Goal: Task Accomplishment & Management: Use online tool/utility

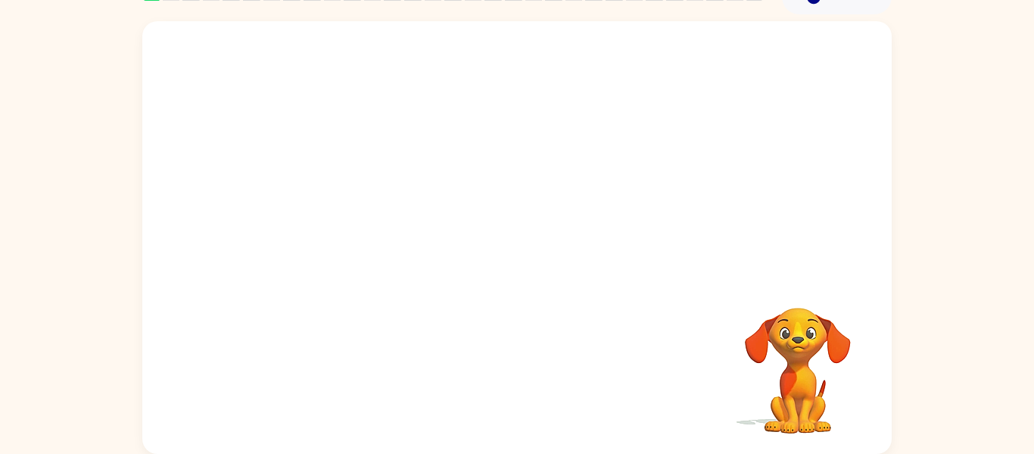
scroll to position [37, 0]
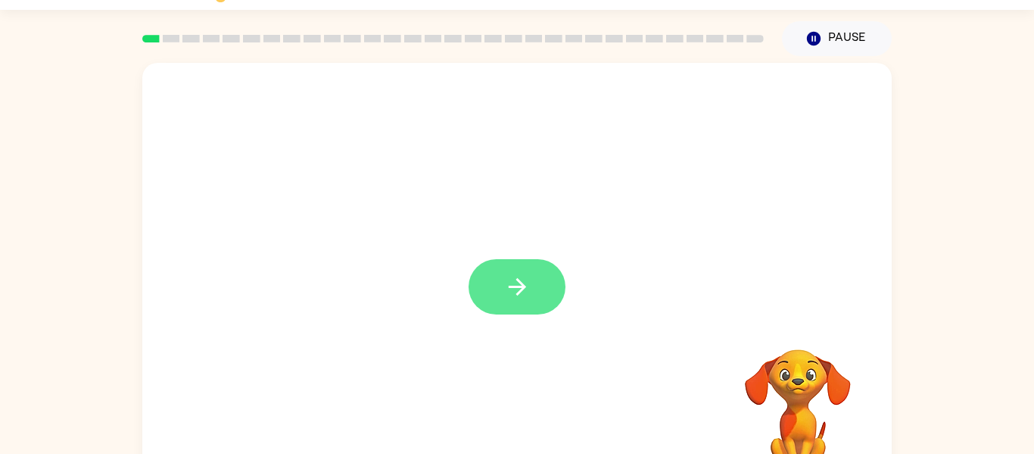
click at [539, 302] on button "button" at bounding box center [517, 286] width 97 height 55
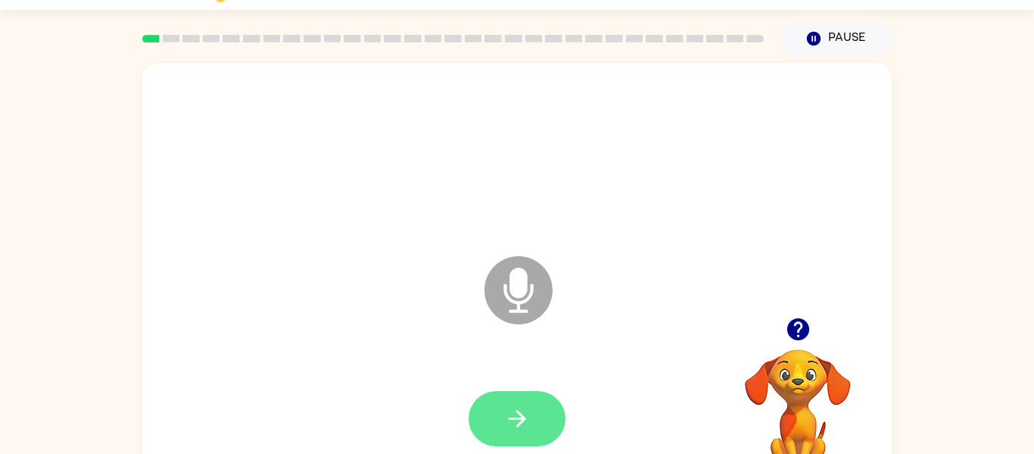
click at [532, 419] on button "button" at bounding box center [517, 418] width 97 height 55
click at [529, 418] on icon "button" at bounding box center [517, 418] width 27 height 27
click at [538, 429] on button "button" at bounding box center [517, 418] width 97 height 55
click at [552, 421] on button "button" at bounding box center [517, 418] width 97 height 55
click at [541, 424] on button "button" at bounding box center [517, 418] width 97 height 55
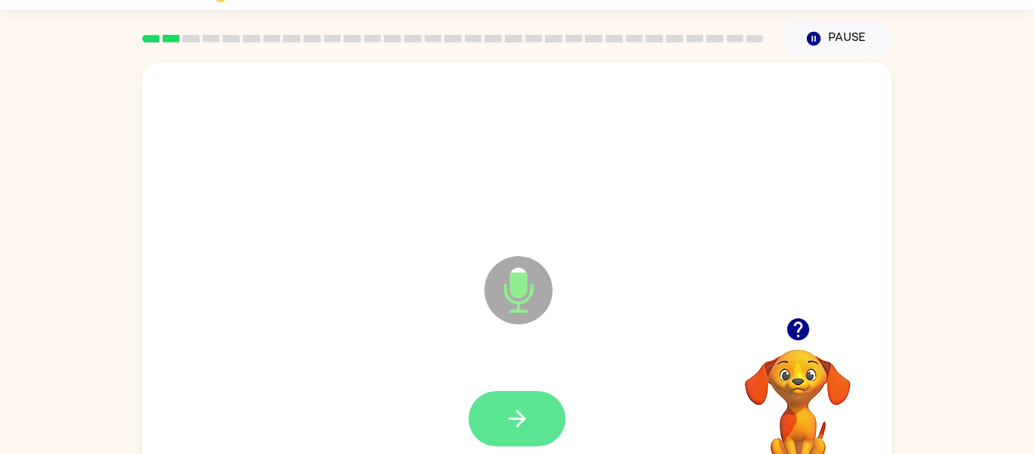
click at [522, 416] on icon "button" at bounding box center [516, 418] width 17 height 17
click at [536, 420] on button "button" at bounding box center [517, 418] width 97 height 55
click at [523, 410] on icon "button" at bounding box center [517, 418] width 27 height 27
click at [541, 419] on button "button" at bounding box center [517, 418] width 97 height 55
click at [538, 404] on button "button" at bounding box center [517, 418] width 97 height 55
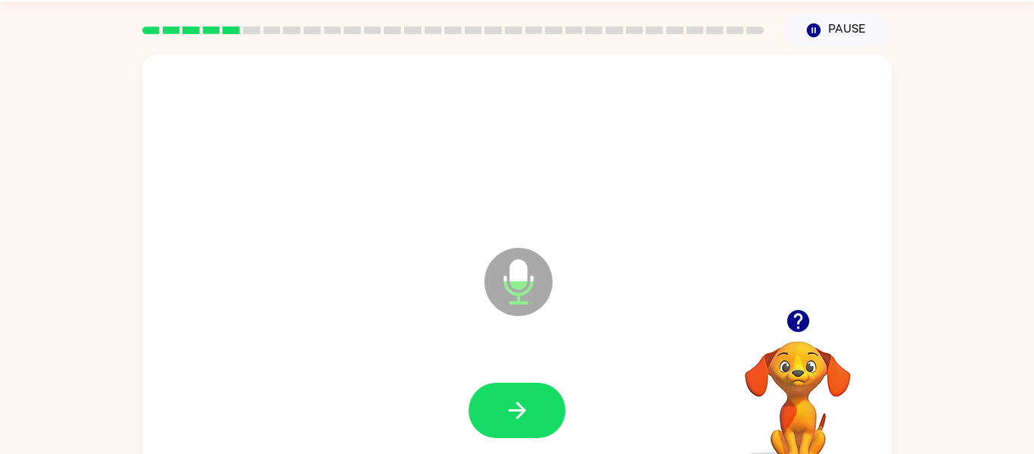
scroll to position [79, 0]
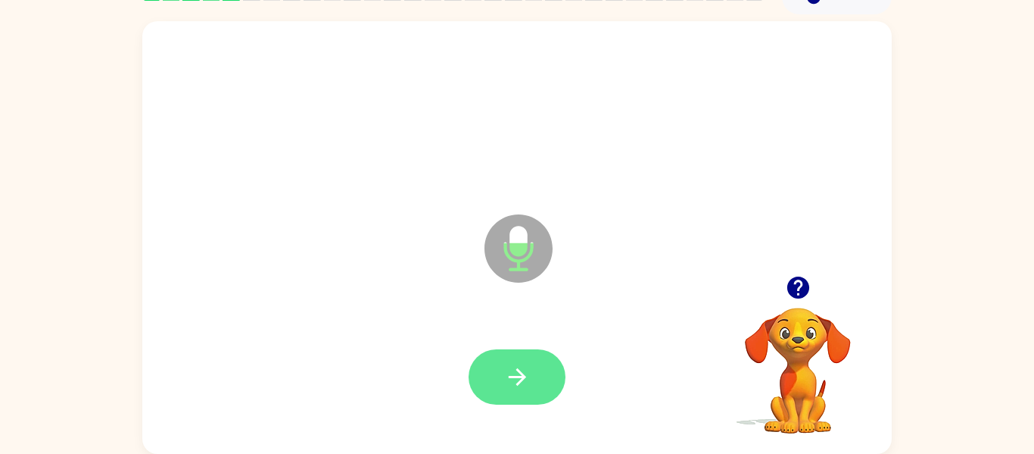
click at [542, 388] on button "button" at bounding box center [517, 376] width 97 height 55
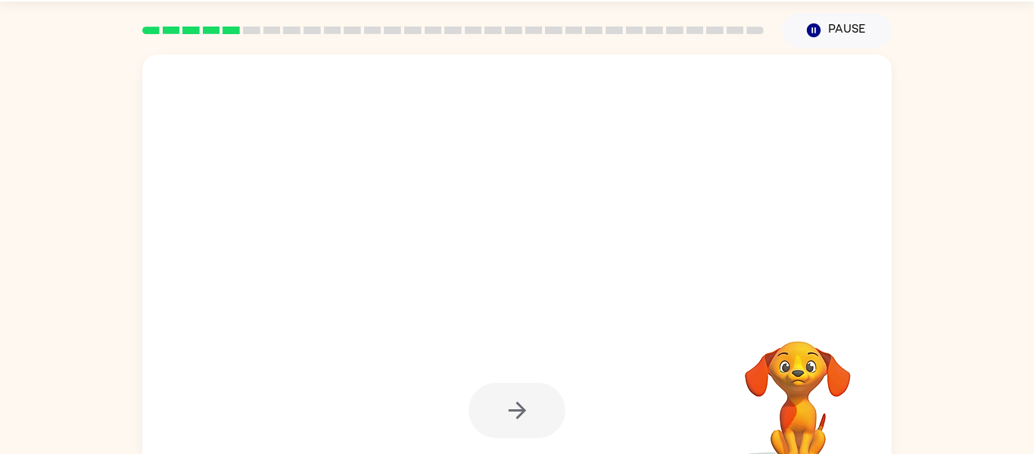
scroll to position [42, 0]
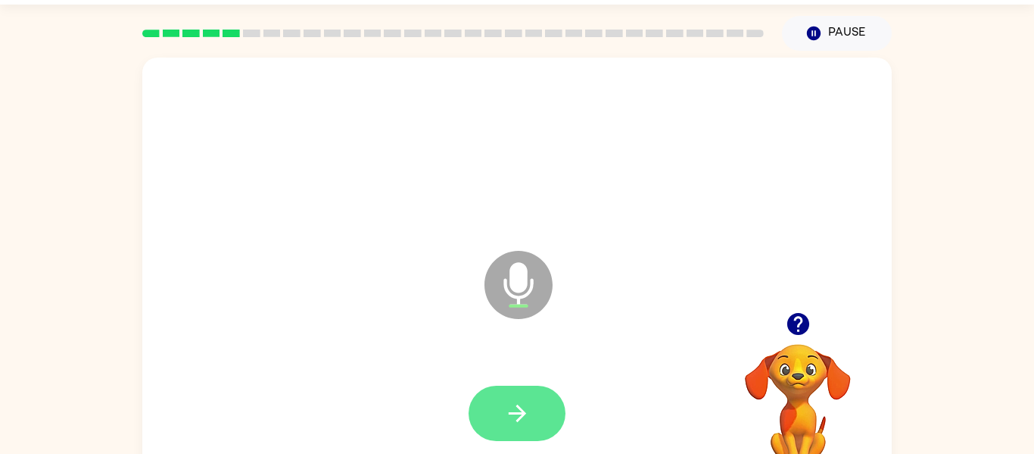
click at [517, 409] on icon "button" at bounding box center [517, 413] width 27 height 27
click at [535, 411] on button "button" at bounding box center [517, 412] width 97 height 55
click at [532, 426] on button "button" at bounding box center [517, 412] width 97 height 55
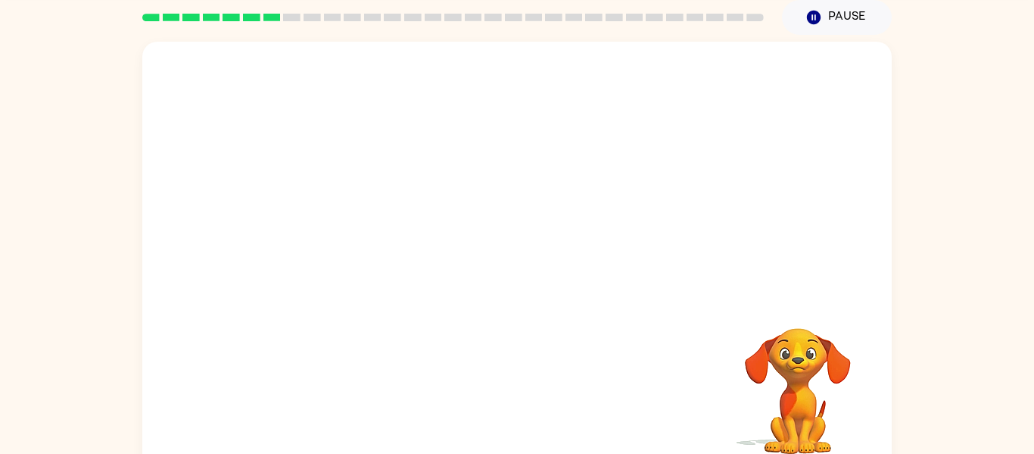
scroll to position [57, 0]
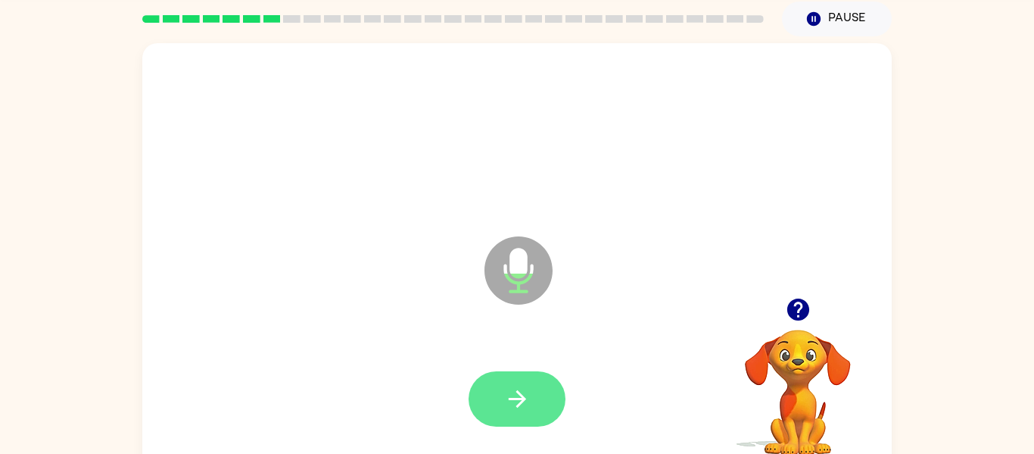
click at [526, 411] on icon "button" at bounding box center [517, 398] width 27 height 27
click at [542, 401] on button "button" at bounding box center [517, 398] width 97 height 55
click at [544, 424] on button "button" at bounding box center [517, 398] width 97 height 55
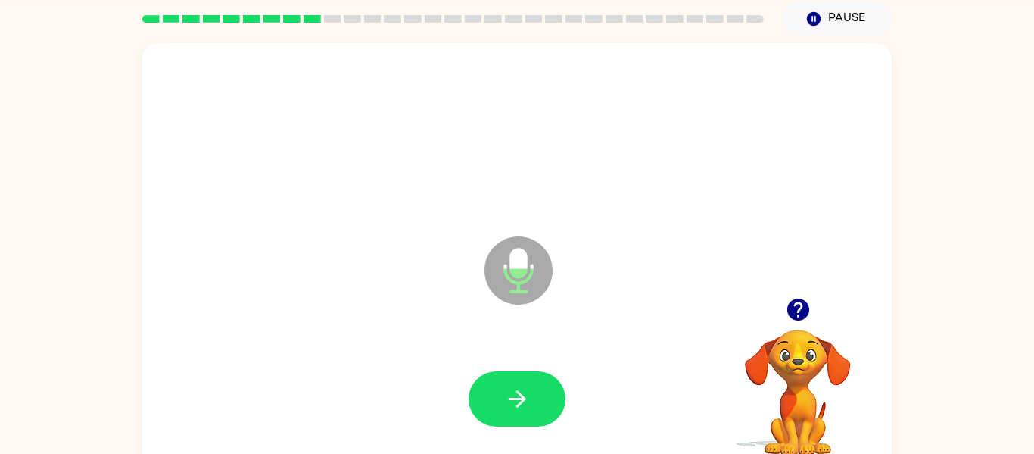
click at [804, 321] on icon "button" at bounding box center [798, 309] width 27 height 27
click at [803, 308] on video "Your browser must support playing .mp4 files to use Literably. Please try using…" at bounding box center [797, 381] width 151 height 151
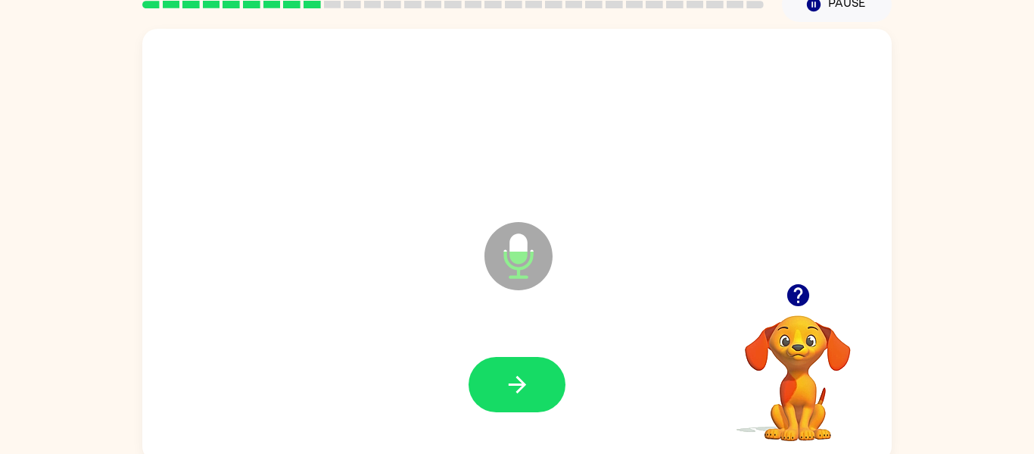
scroll to position [76, 0]
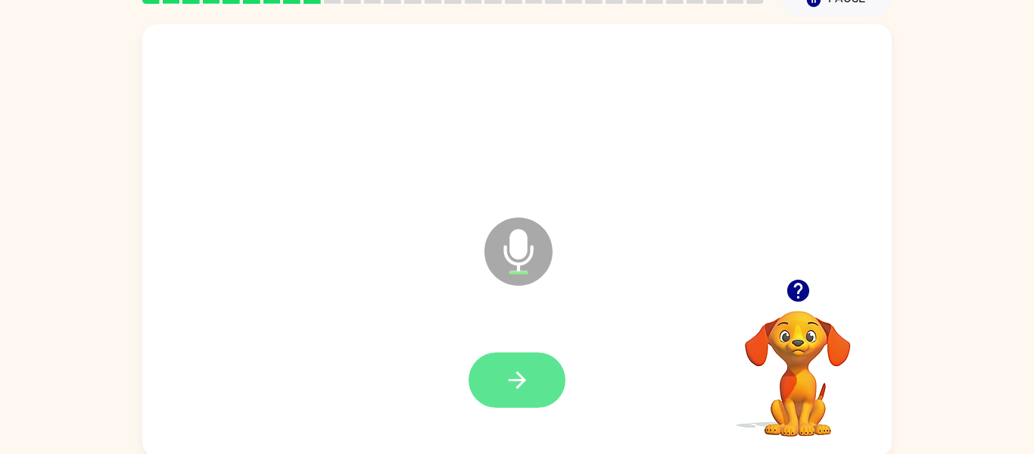
click at [538, 377] on button "button" at bounding box center [517, 379] width 97 height 55
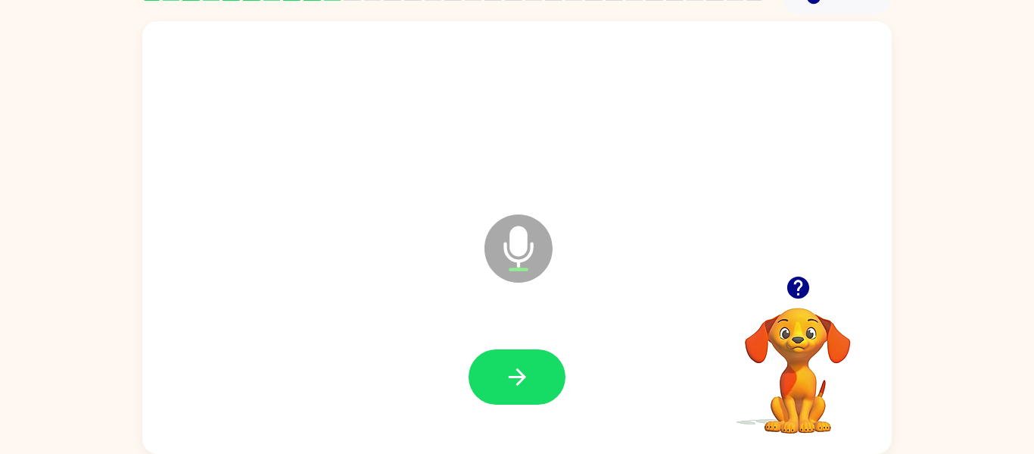
click at [551, 339] on div at bounding box center [517, 377] width 719 height 124
click at [541, 373] on button "button" at bounding box center [517, 376] width 97 height 55
click at [540, 376] on button "button" at bounding box center [517, 376] width 97 height 55
click at [539, 388] on button "button" at bounding box center [517, 376] width 97 height 55
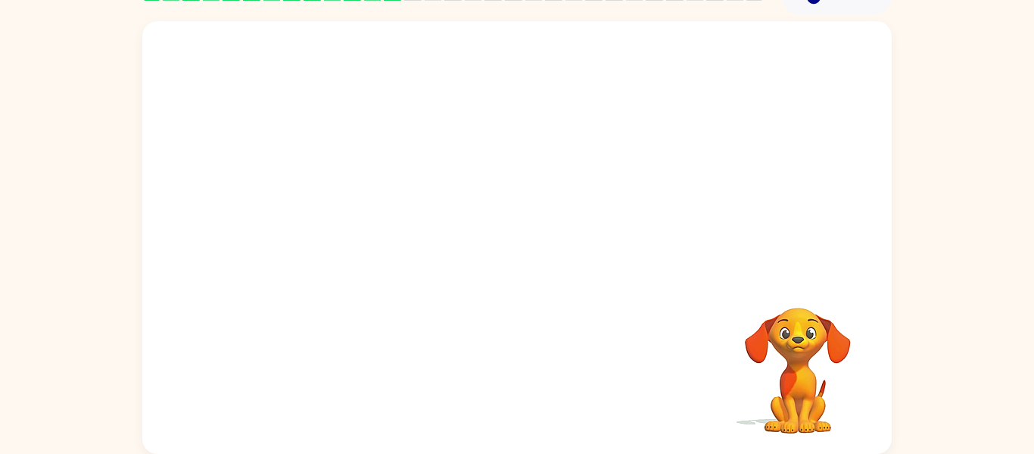
scroll to position [76, 0]
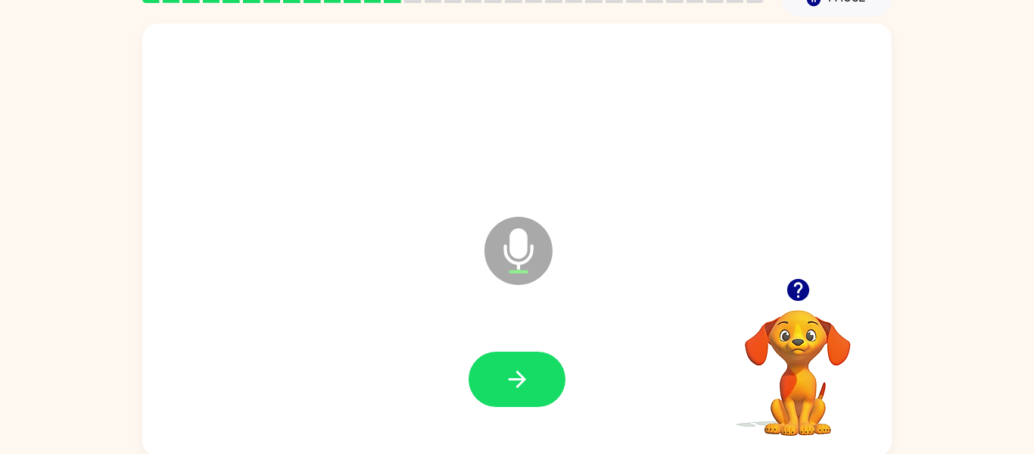
click at [806, 291] on icon "button" at bounding box center [798, 290] width 22 height 22
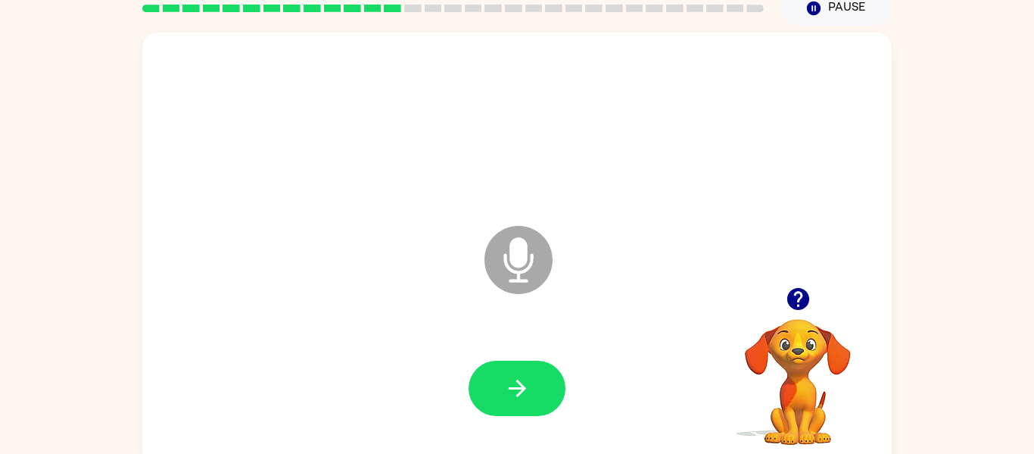
scroll to position [68, 0]
click at [798, 296] on icon "button" at bounding box center [798, 298] width 22 height 22
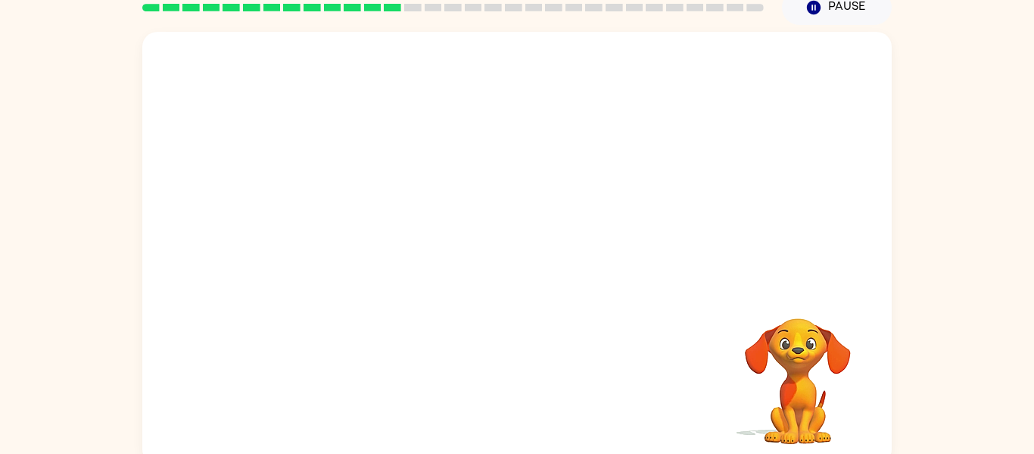
scroll to position [79, 0]
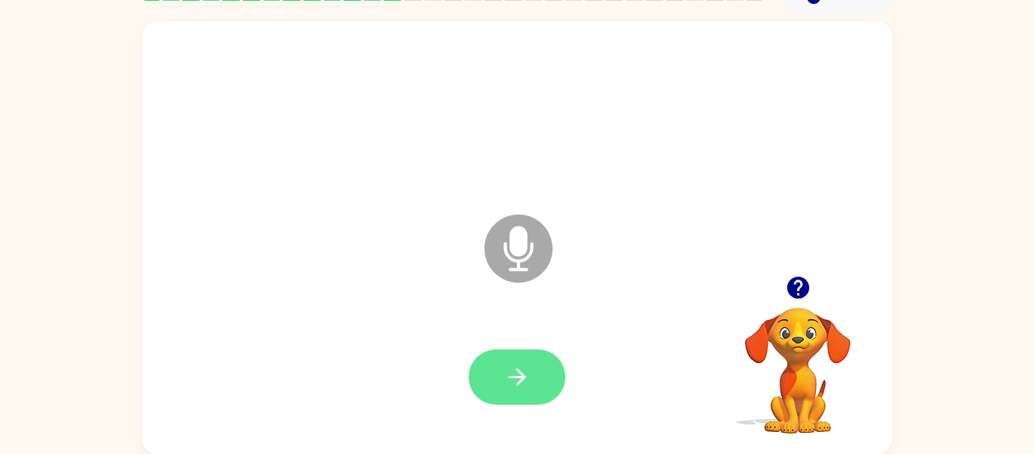
click at [546, 375] on button "button" at bounding box center [517, 376] width 97 height 55
click at [532, 368] on button "button" at bounding box center [517, 376] width 97 height 55
click at [550, 363] on button "button" at bounding box center [517, 376] width 97 height 55
click at [800, 292] on icon "button" at bounding box center [798, 287] width 22 height 22
click at [537, 358] on button "button" at bounding box center [517, 376] width 97 height 55
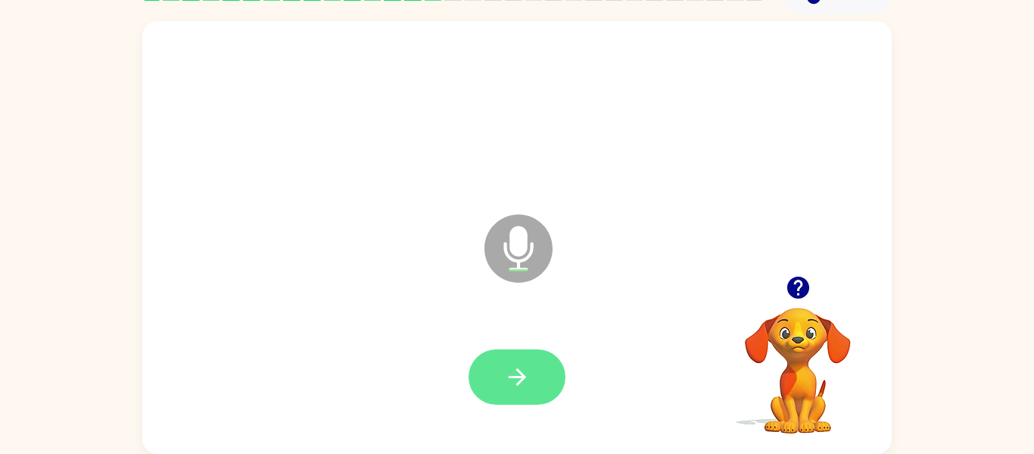
click at [523, 363] on icon "button" at bounding box center [517, 376] width 27 height 27
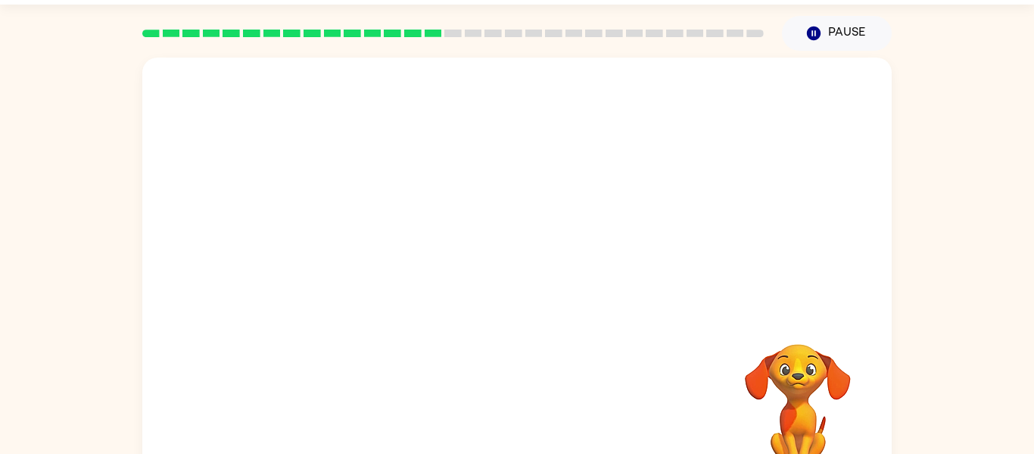
scroll to position [45, 0]
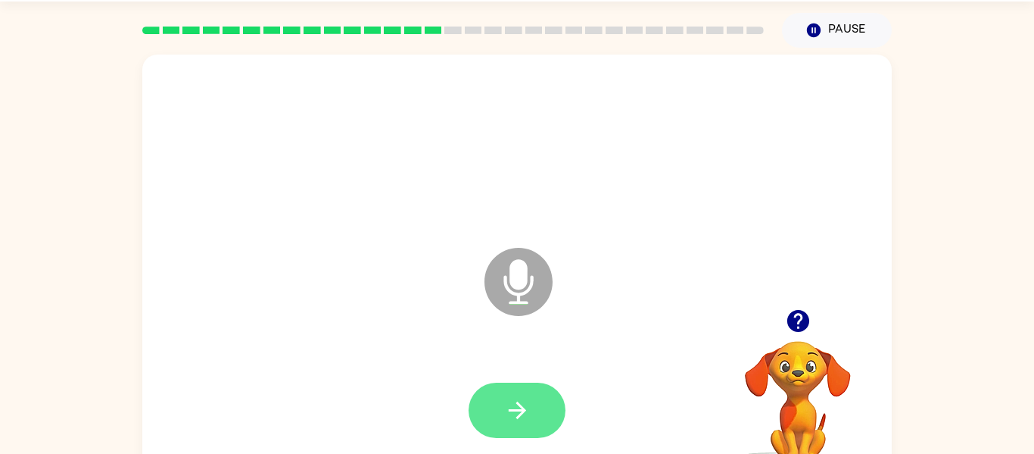
click at [552, 415] on button "button" at bounding box center [517, 409] width 97 height 55
click at [538, 416] on button "button" at bounding box center [517, 409] width 97 height 55
click at [538, 413] on button "button" at bounding box center [517, 409] width 97 height 55
click at [531, 407] on button "button" at bounding box center [517, 409] width 97 height 55
click at [513, 399] on icon "button" at bounding box center [517, 410] width 27 height 27
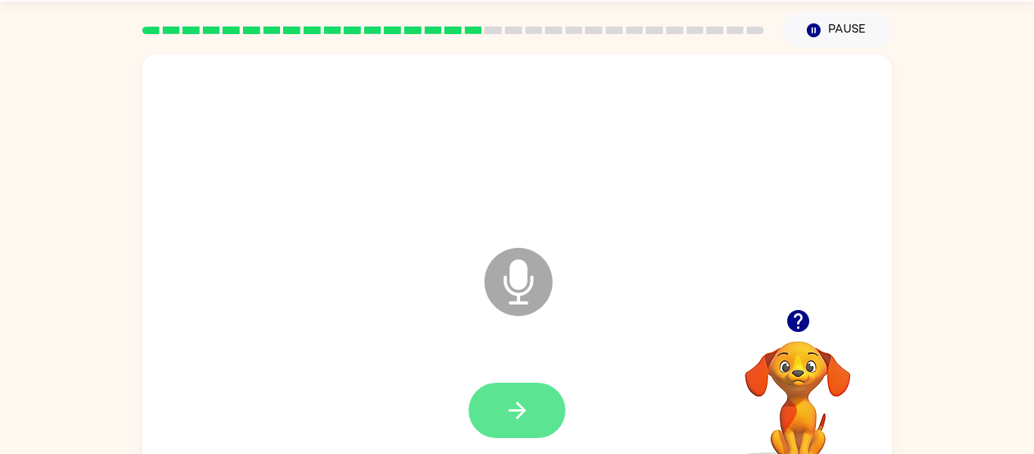
click at [552, 410] on button "button" at bounding box center [517, 409] width 97 height 55
click at [531, 404] on button "button" at bounding box center [517, 409] width 97 height 55
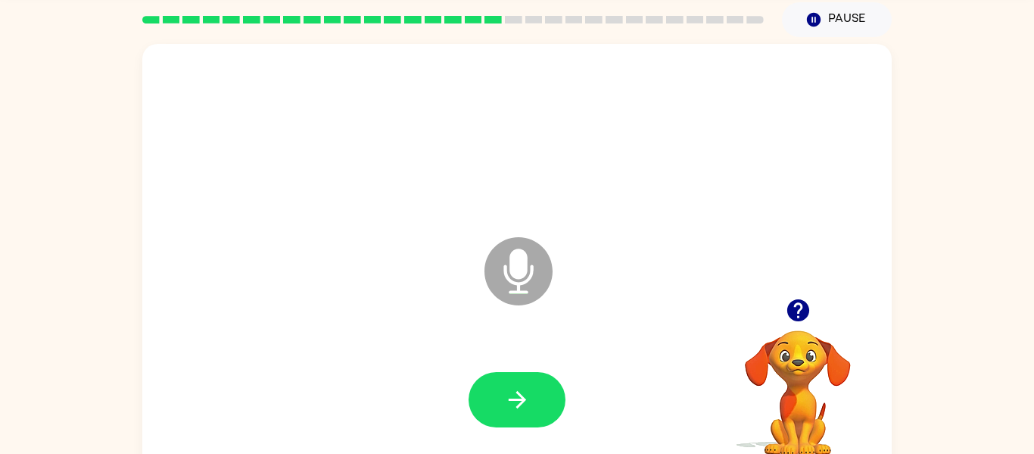
scroll to position [67, 0]
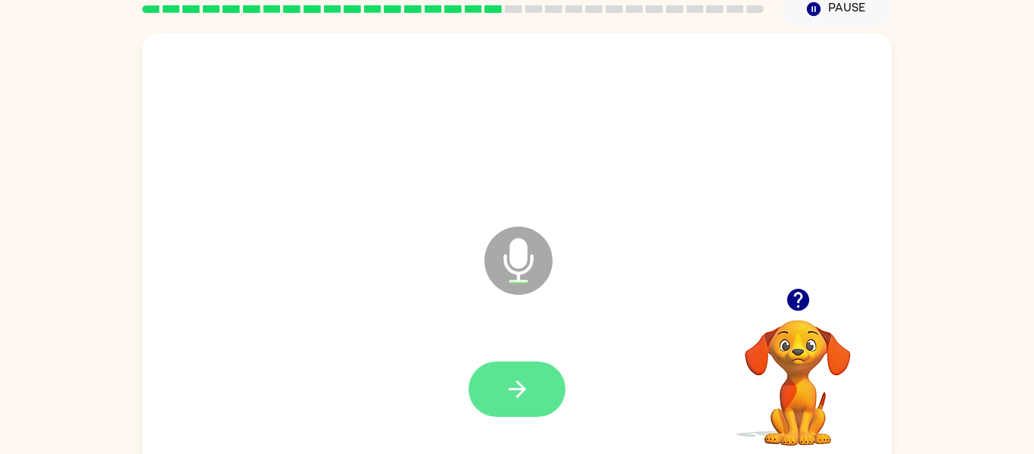
click at [525, 380] on icon "button" at bounding box center [517, 389] width 27 height 27
click at [541, 380] on button "button" at bounding box center [517, 388] width 97 height 55
click at [526, 382] on icon "button" at bounding box center [517, 389] width 27 height 27
click at [547, 381] on button "button" at bounding box center [517, 388] width 97 height 55
click at [528, 382] on icon "button" at bounding box center [517, 389] width 27 height 27
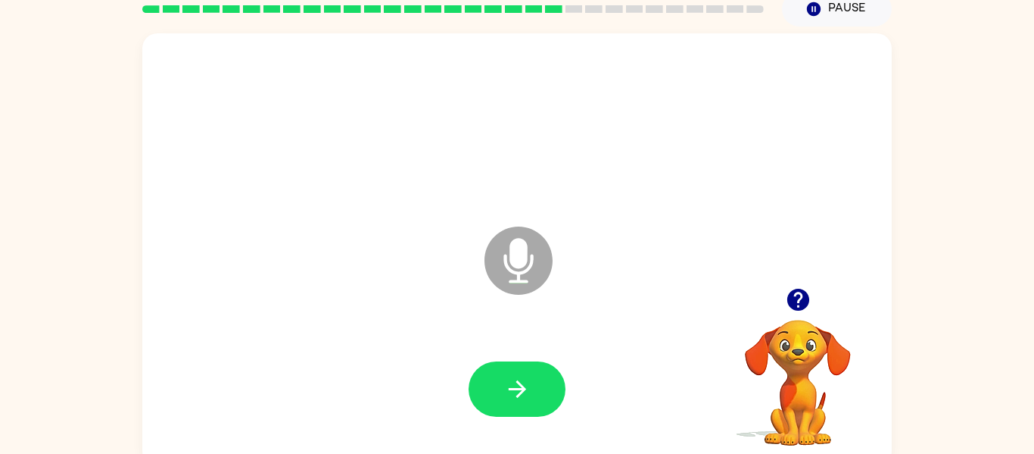
click at [807, 295] on icon "button" at bounding box center [798, 300] width 22 height 22
click at [537, 385] on button "button" at bounding box center [517, 388] width 97 height 55
click at [513, 373] on button "button" at bounding box center [517, 388] width 97 height 55
click at [529, 388] on icon "button" at bounding box center [517, 389] width 27 height 27
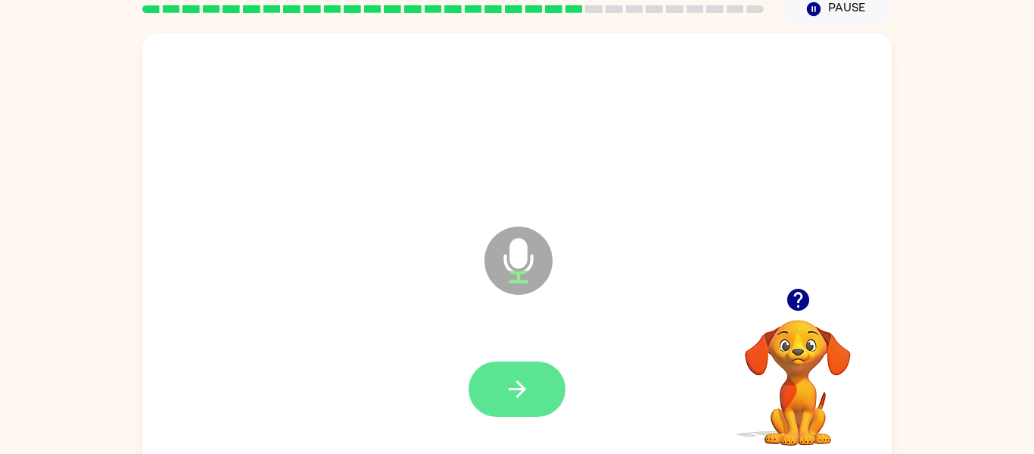
click at [538, 385] on button "button" at bounding box center [517, 388] width 97 height 55
click at [534, 390] on button "button" at bounding box center [517, 388] width 97 height 55
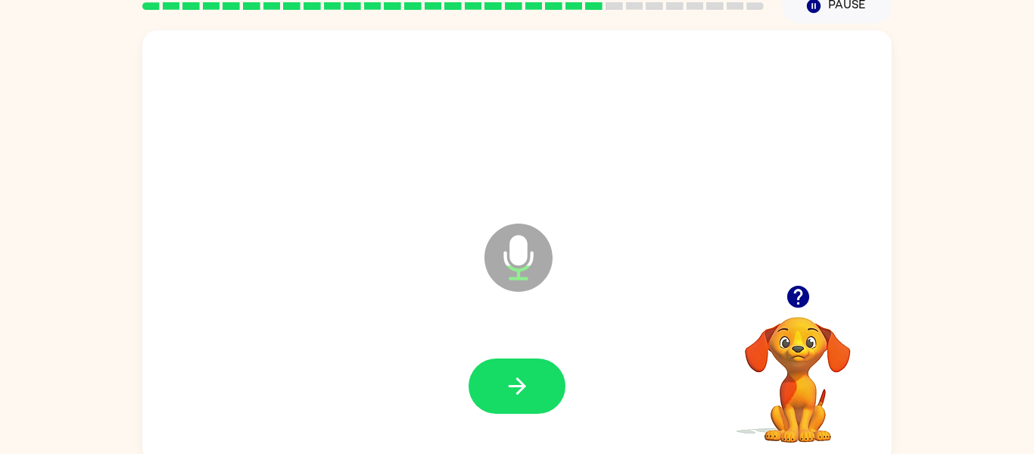
scroll to position [68, 0]
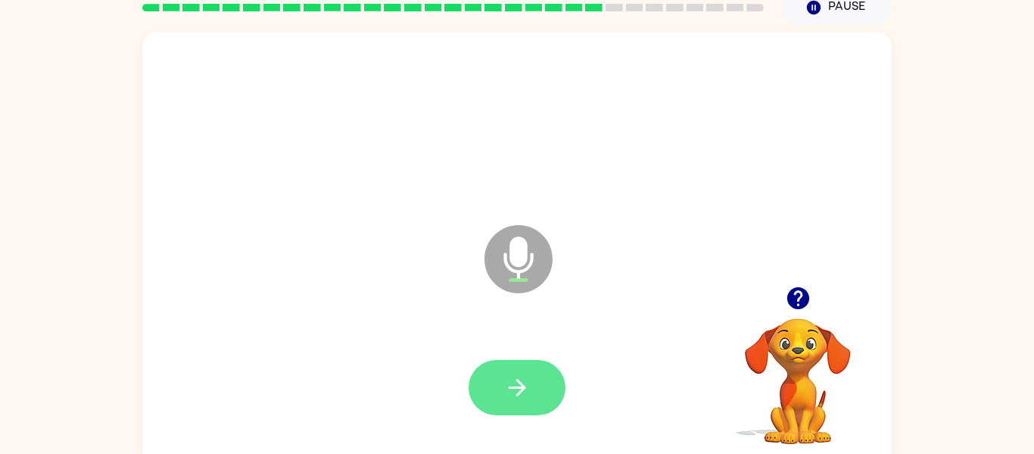
click at [502, 375] on button "button" at bounding box center [517, 387] width 97 height 55
click at [539, 381] on button "button" at bounding box center [517, 387] width 97 height 55
click at [544, 388] on button "button" at bounding box center [517, 387] width 97 height 55
click at [522, 404] on button "button" at bounding box center [517, 387] width 97 height 55
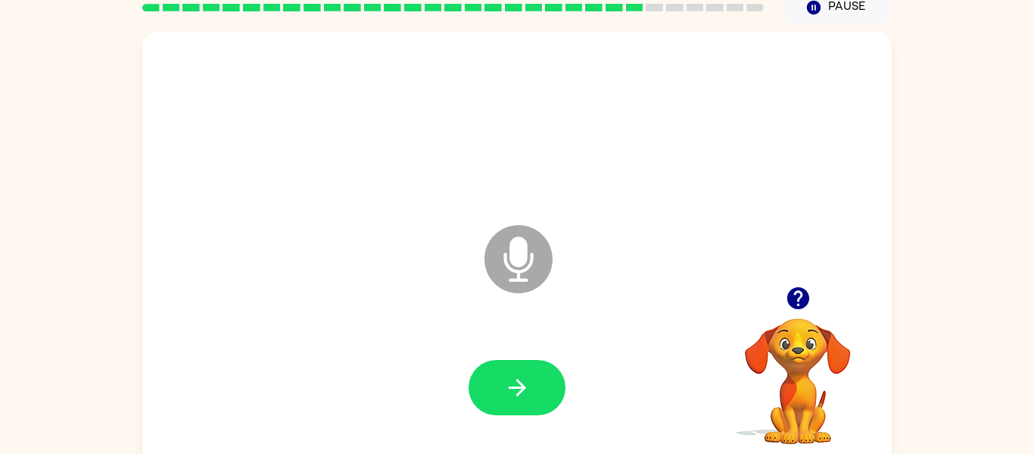
click at [785, 304] on icon "button" at bounding box center [798, 298] width 27 height 27
click at [532, 373] on button "button" at bounding box center [517, 387] width 97 height 55
click at [520, 375] on icon "button" at bounding box center [517, 387] width 27 height 27
click at [513, 400] on icon "button" at bounding box center [517, 387] width 27 height 27
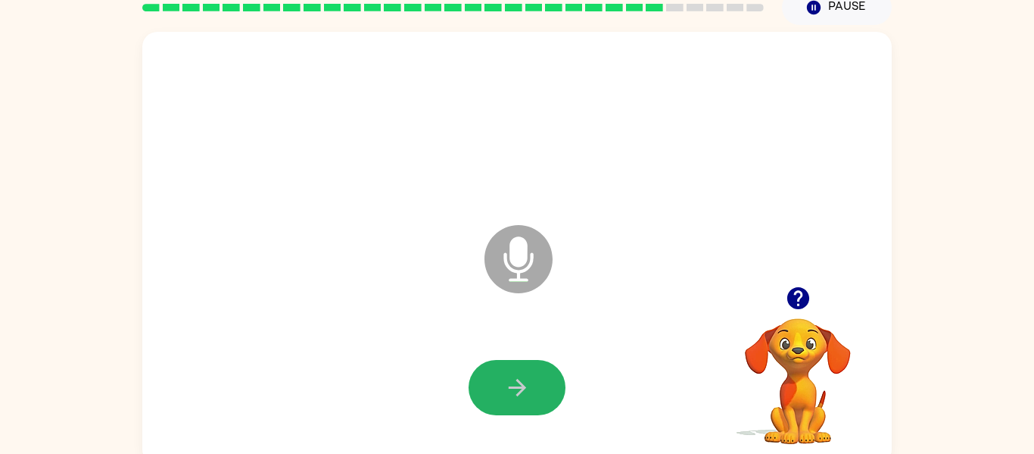
click at [513, 400] on icon "button" at bounding box center [517, 387] width 27 height 27
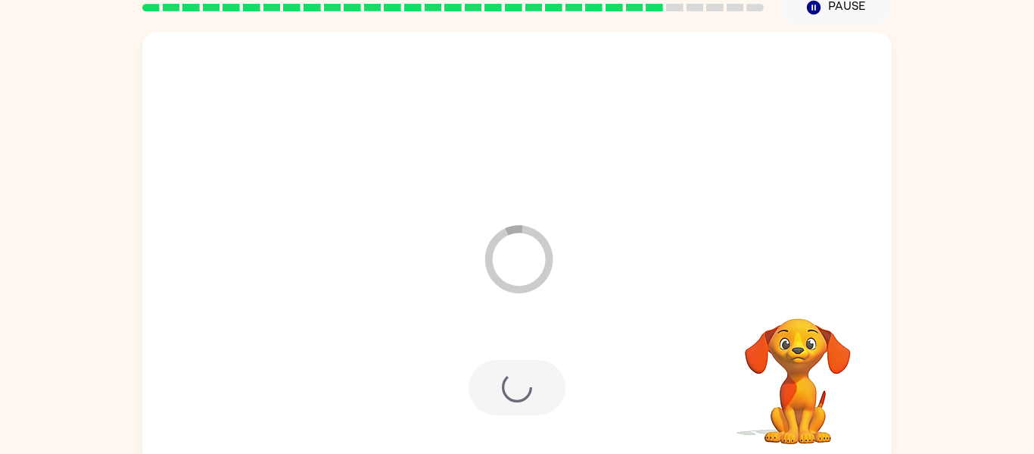
click at [635, 225] on div "Loader Your response is being sent to our graders" at bounding box center [481, 221] width 647 height 55
click at [696, 245] on div "Loader Your response is being sent to our graders" at bounding box center [481, 221] width 647 height 55
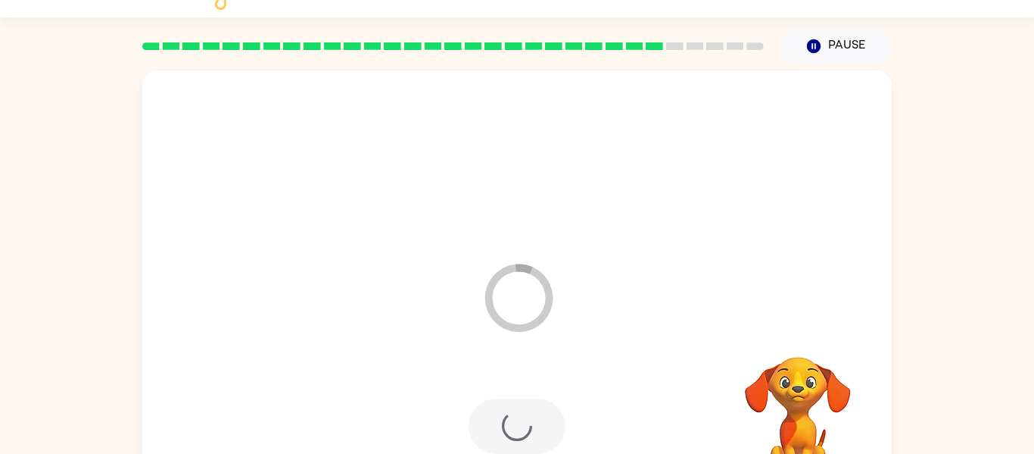
scroll to position [79, 0]
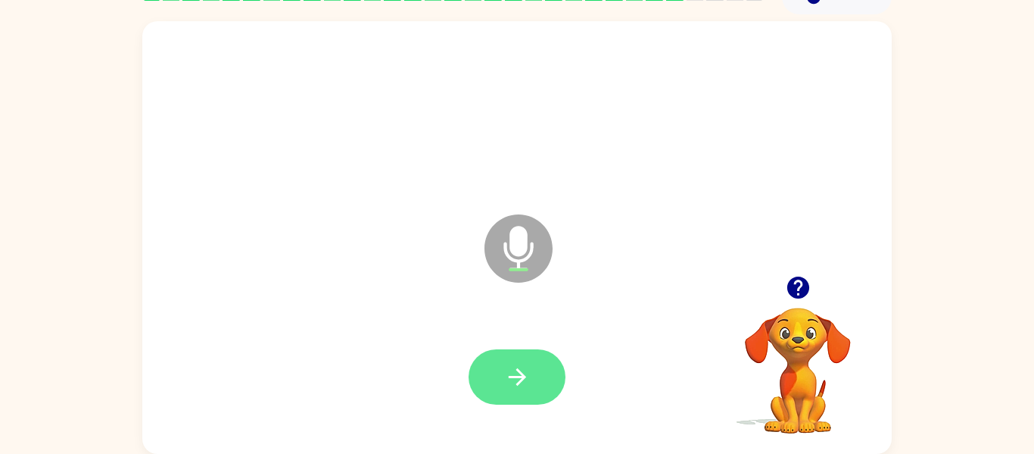
click at [532, 365] on button "button" at bounding box center [517, 376] width 97 height 55
click at [523, 378] on icon "button" at bounding box center [516, 376] width 17 height 17
click at [500, 384] on button "button" at bounding box center [517, 376] width 97 height 55
click at [802, 288] on icon "button" at bounding box center [798, 287] width 22 height 22
click at [546, 380] on button "button" at bounding box center [517, 376] width 97 height 55
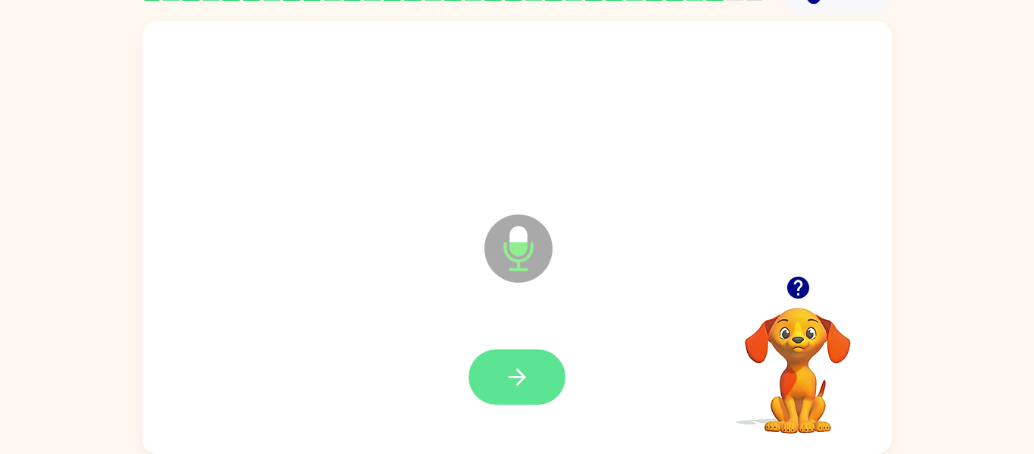
click at [559, 369] on button "button" at bounding box center [517, 376] width 97 height 55
click at [539, 360] on button "button" at bounding box center [517, 376] width 97 height 55
click at [529, 372] on icon "button" at bounding box center [517, 376] width 27 height 27
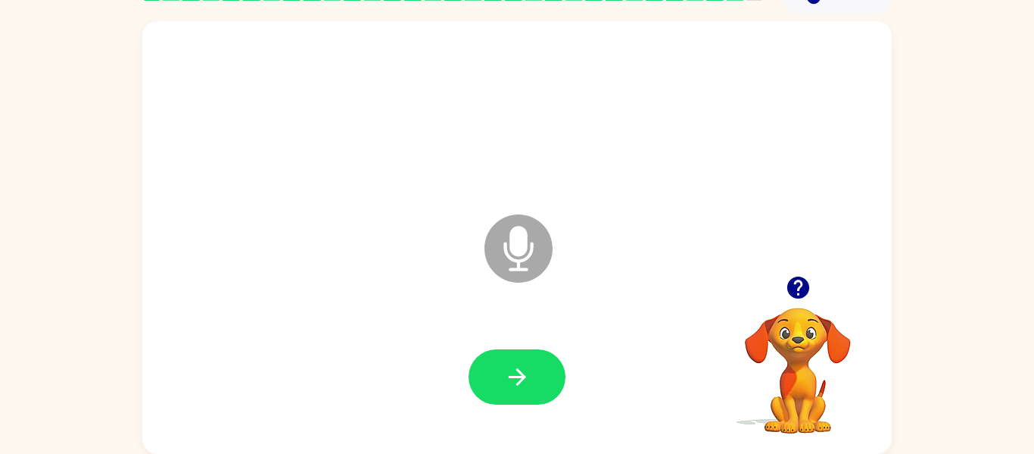
click at [800, 284] on icon "button" at bounding box center [798, 287] width 27 height 27
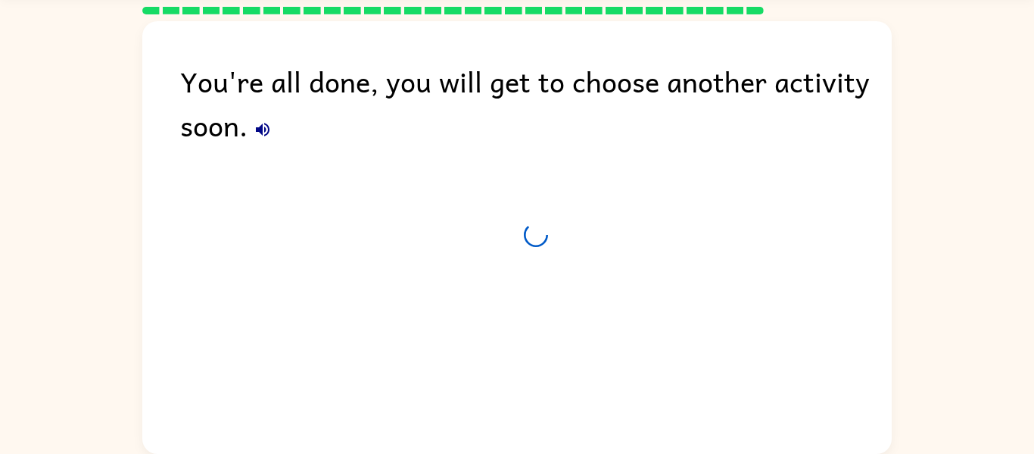
scroll to position [51, 0]
